Goal: Check status: Check status

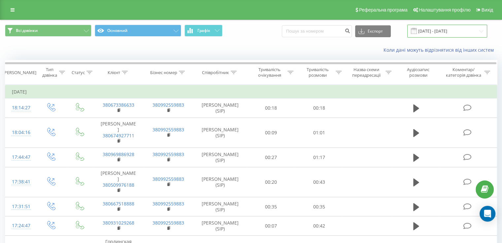
click at [458, 28] on input "[DATE] - [DATE]" at bounding box center [447, 31] width 80 height 13
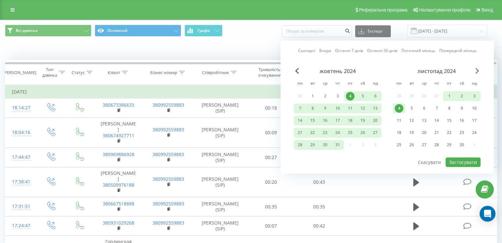
click at [476, 71] on span "Next Month" at bounding box center [477, 71] width 4 height 6
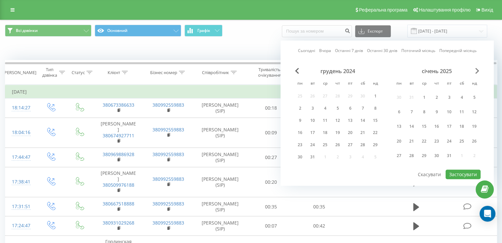
click at [476, 71] on span "Next Month" at bounding box center [477, 71] width 4 height 6
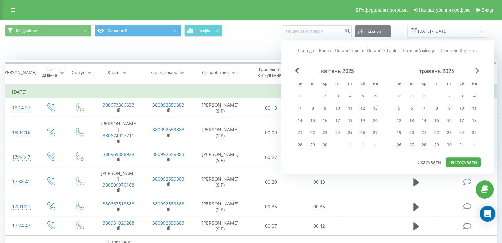
click at [476, 71] on span "Next Month" at bounding box center [477, 71] width 4 height 6
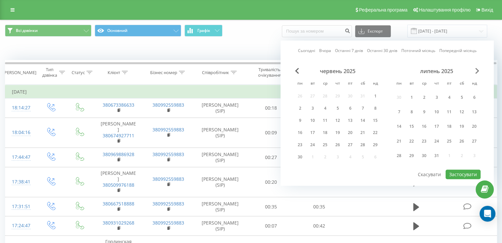
click at [476, 71] on span "Next Month" at bounding box center [477, 71] width 4 height 6
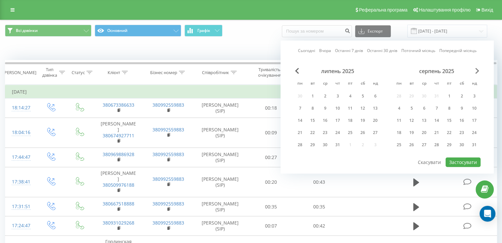
click at [476, 71] on span "Next Month" at bounding box center [477, 71] width 4 height 6
click at [339, 132] on div "21" at bounding box center [337, 133] width 9 height 9
click at [454, 158] on button "Застосувати" at bounding box center [462, 163] width 35 height 10
type input "[DATE] - [DATE]"
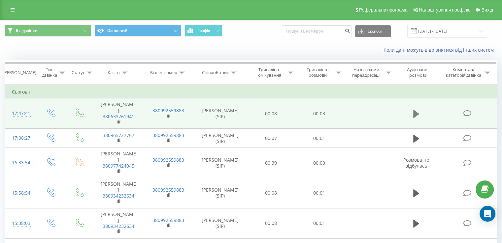
click at [418, 114] on icon at bounding box center [416, 114] width 6 height 8
